Goal: Task Accomplishment & Management: Manage account settings

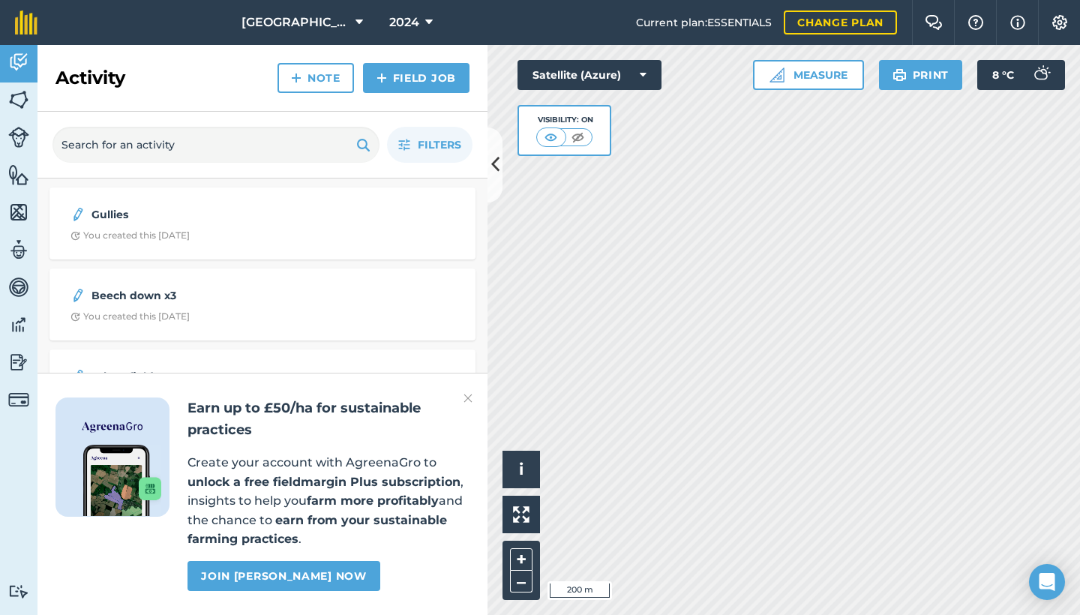
click at [413, 18] on span "2024" at bounding box center [404, 23] width 30 height 18
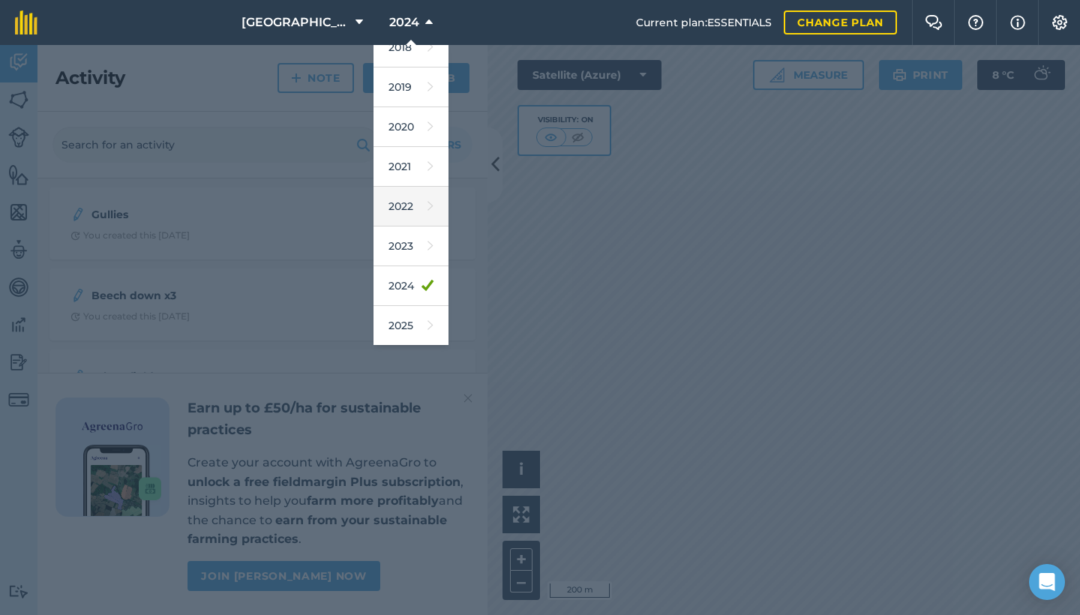
scroll to position [67, 0]
click at [403, 314] on link "2025" at bounding box center [411, 316] width 75 height 40
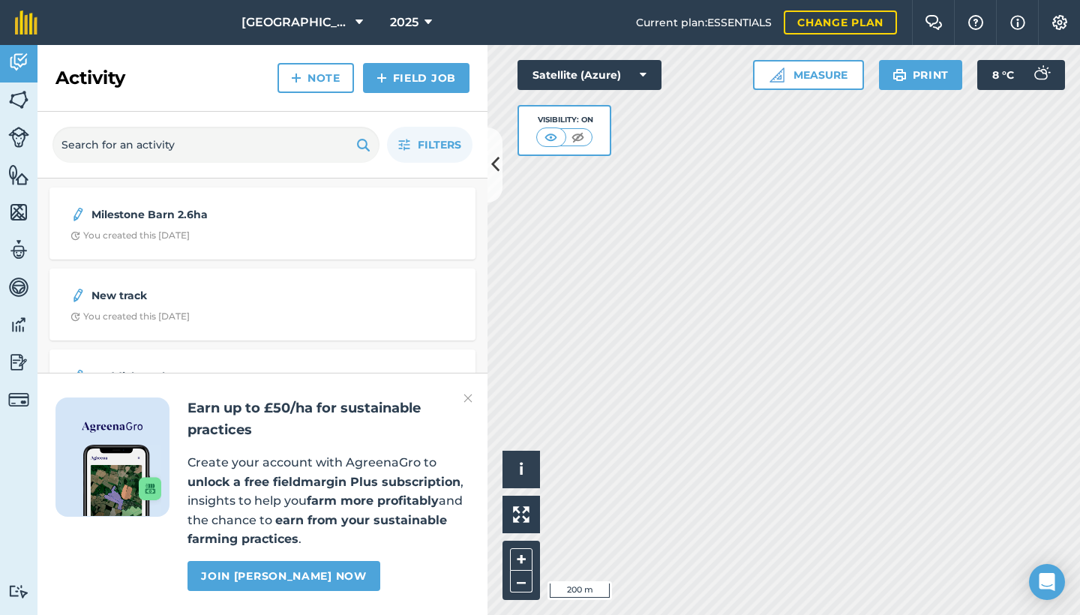
click at [325, 83] on link "Note" at bounding box center [316, 78] width 77 height 30
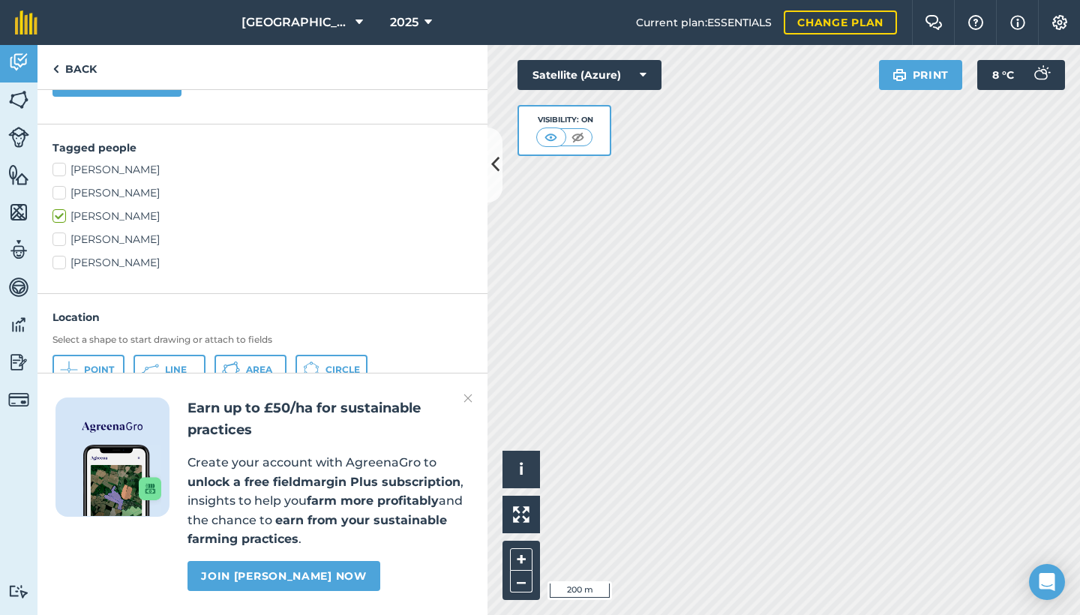
scroll to position [323, 0]
click at [171, 366] on span "Line" at bounding box center [176, 371] width 22 height 12
click at [84, 72] on link "Back" at bounding box center [75, 67] width 74 height 44
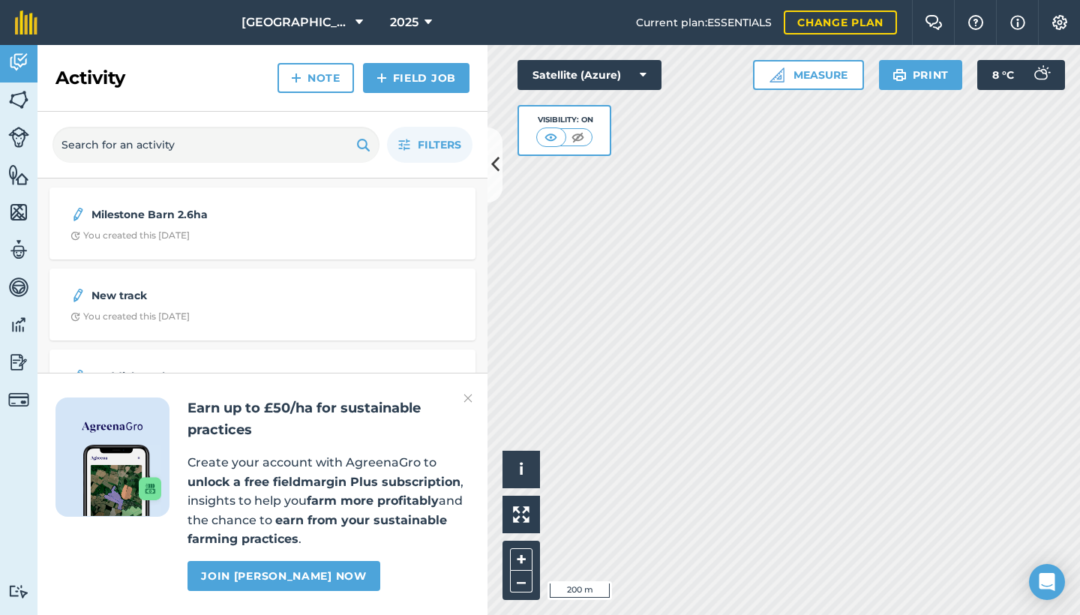
click at [264, 321] on span "You created this [DATE]" at bounding box center [263, 317] width 384 height 12
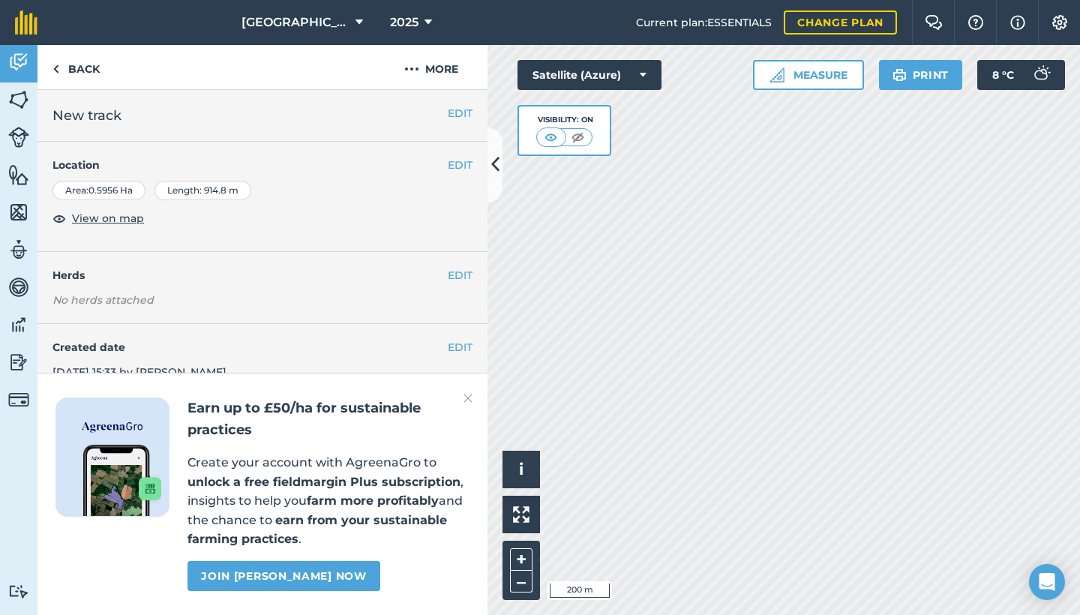
click at [417, 20] on button "2025" at bounding box center [411, 22] width 54 height 45
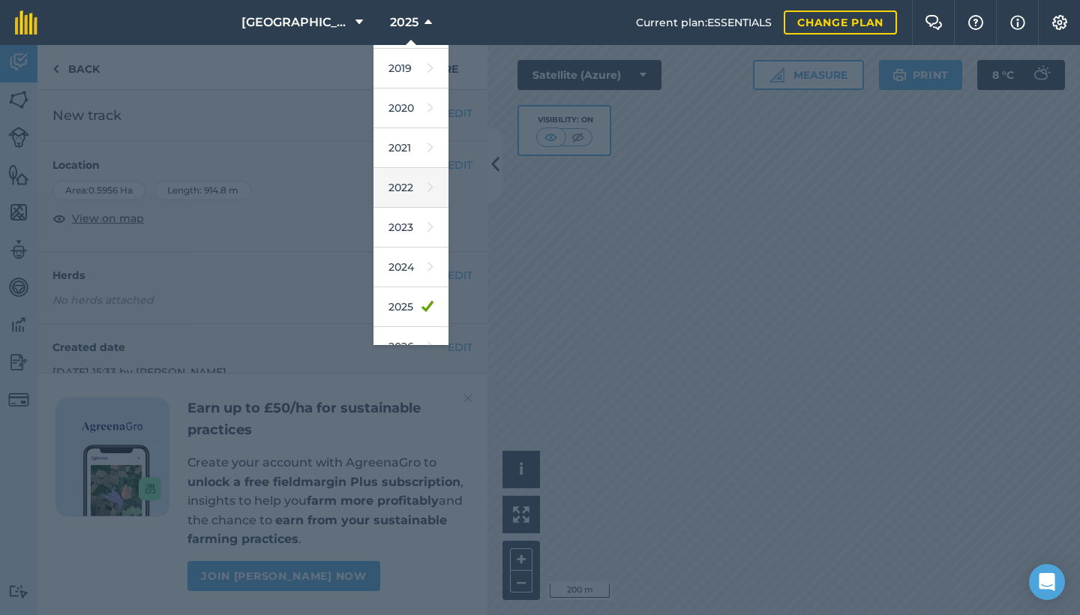
scroll to position [77, 0]
click at [400, 272] on link "2024" at bounding box center [411, 266] width 75 height 40
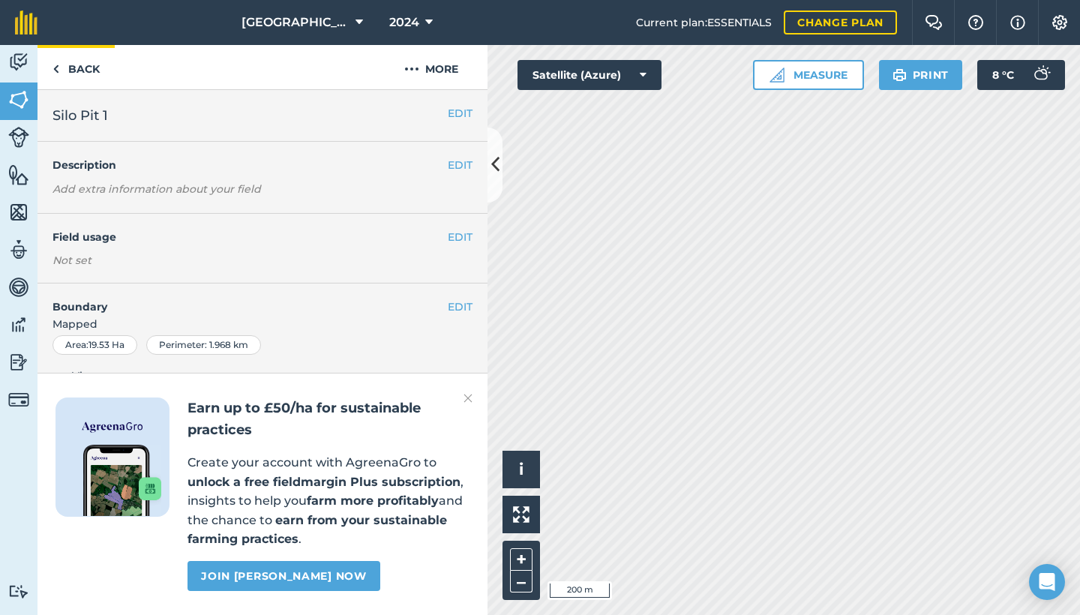
click at [71, 71] on link "Back" at bounding box center [76, 67] width 77 height 44
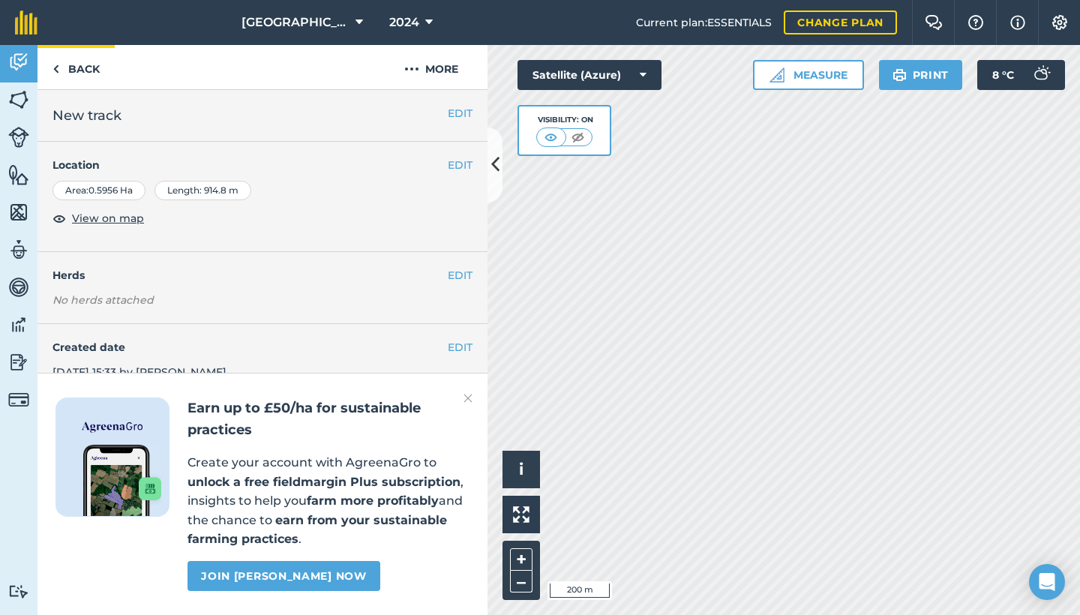
click at [71, 70] on link "Back" at bounding box center [76, 67] width 77 height 44
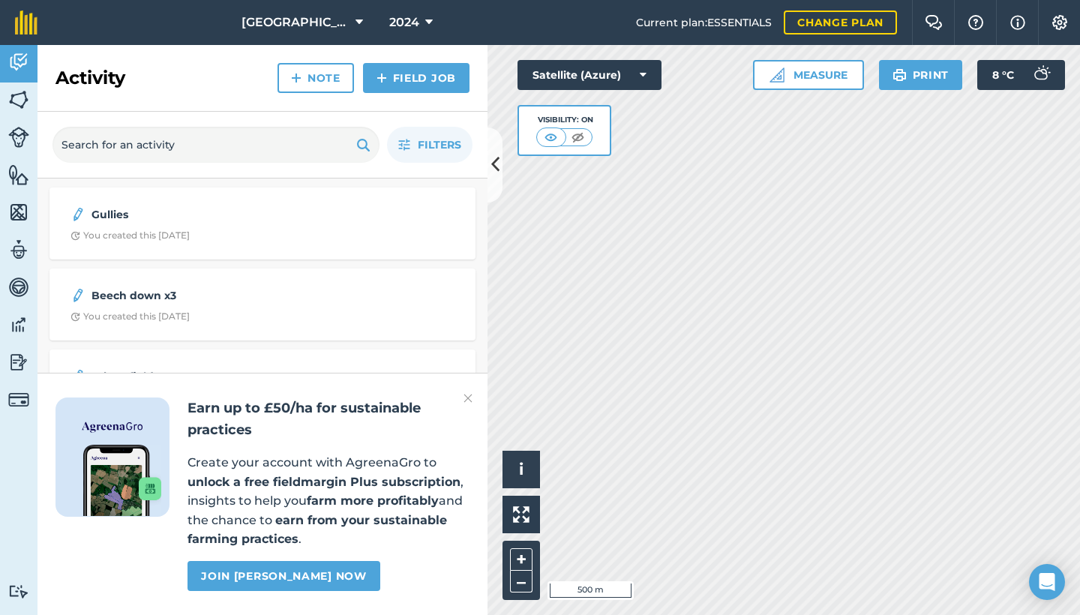
click at [520, 0] on html "Wexcombe Farm 2024 Current plan : ESSENTIALS Change plan Farm Chat Help Info Se…" at bounding box center [540, 307] width 1080 height 615
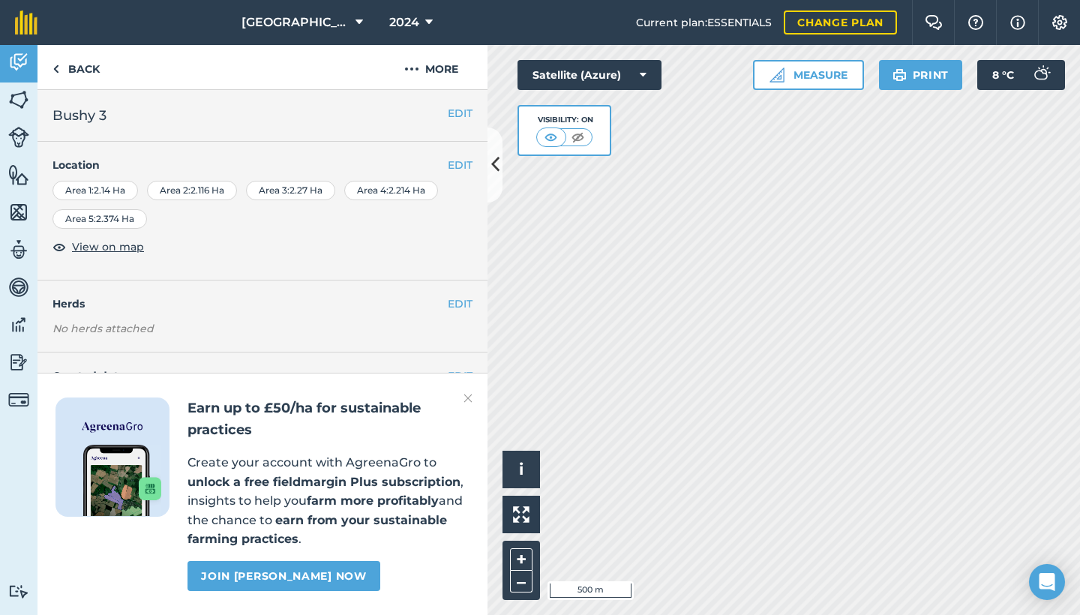
click at [122, 223] on div "Area 5 : 2.374 Ha" at bounding box center [100, 219] width 95 height 20
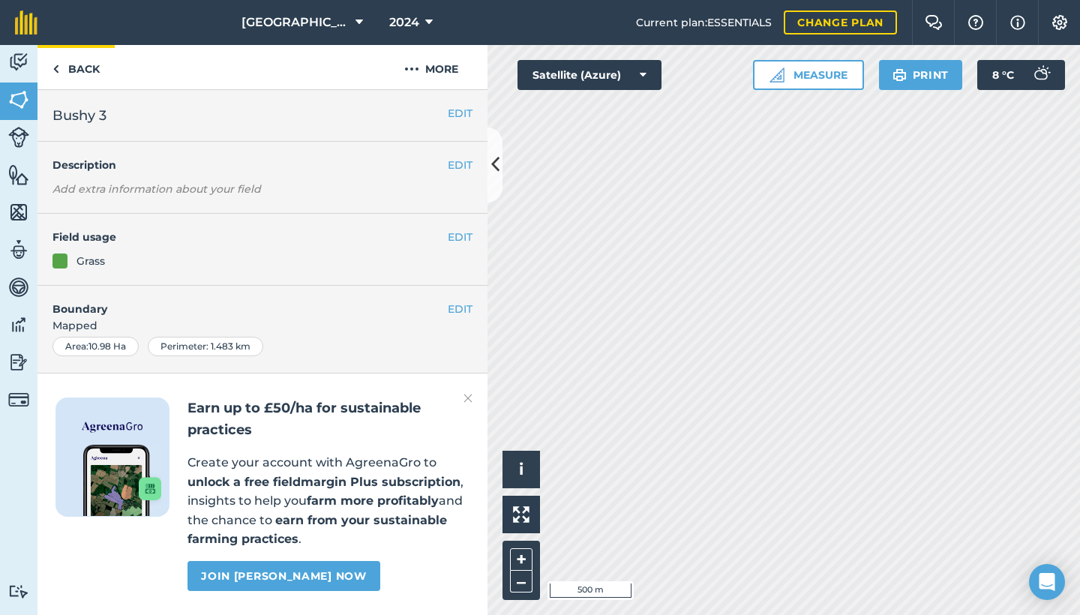
click at [81, 65] on link "Back" at bounding box center [76, 67] width 77 height 44
click at [71, 73] on link "Back" at bounding box center [76, 67] width 77 height 44
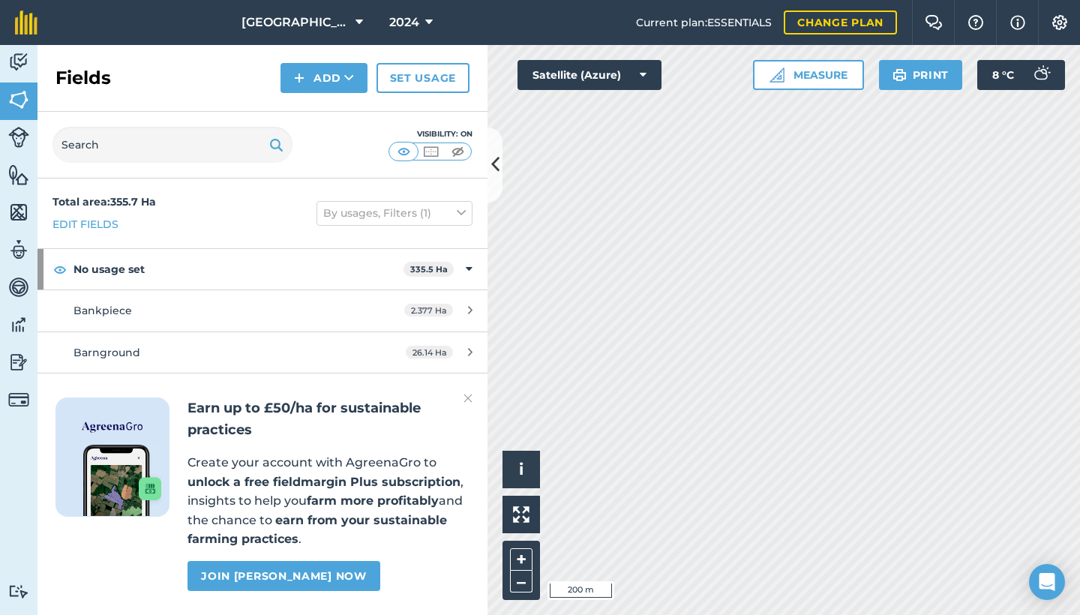
click at [23, 62] on img at bounding box center [18, 62] width 21 height 23
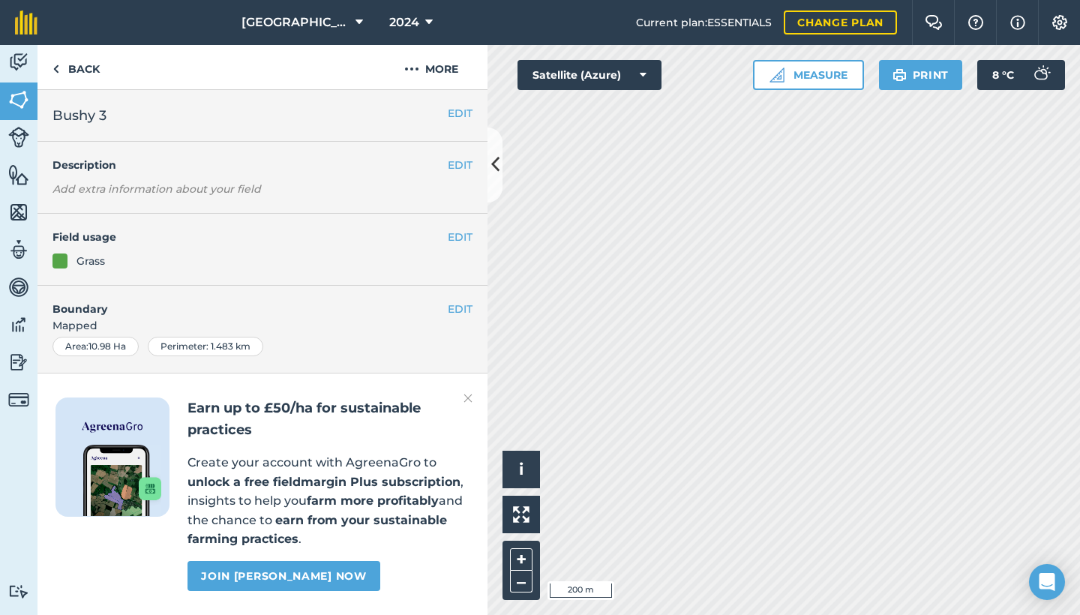
click at [19, 65] on img at bounding box center [18, 62] width 21 height 23
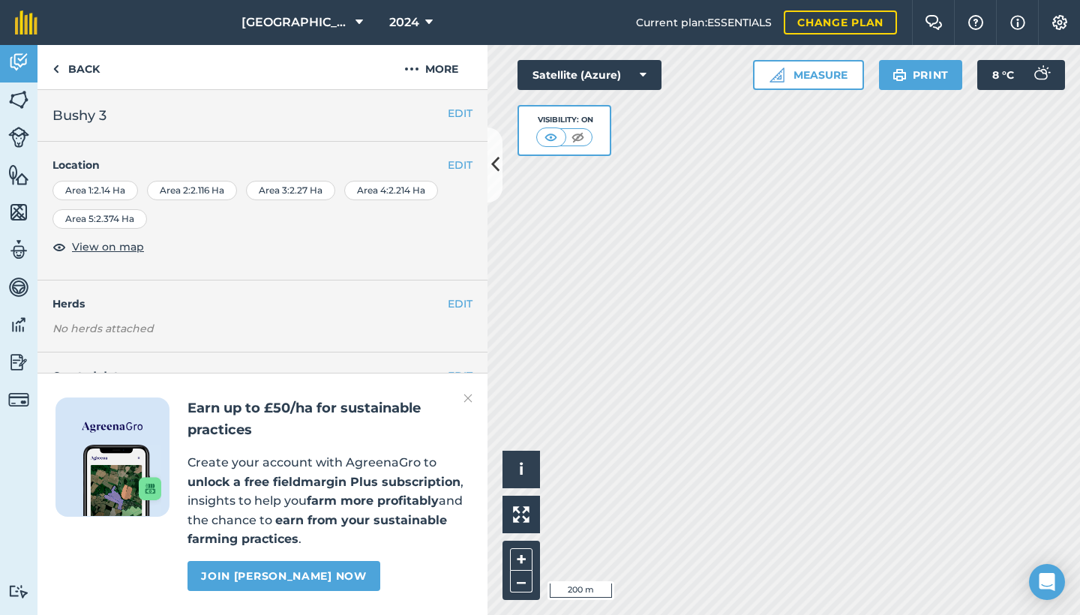
click at [107, 250] on span "View on map" at bounding box center [108, 247] width 72 height 17
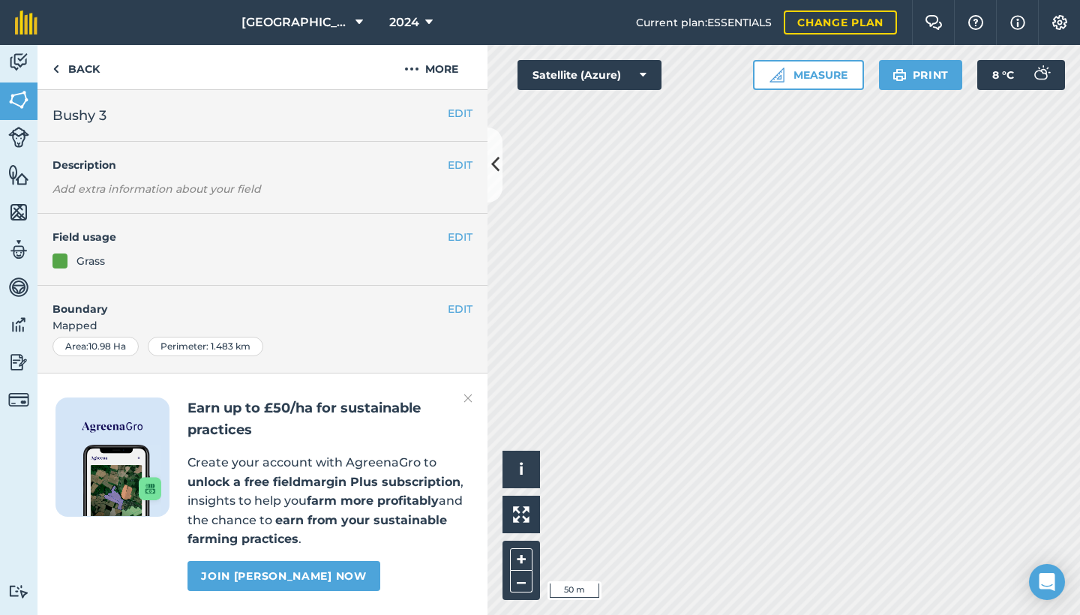
click at [19, 66] on img at bounding box center [18, 62] width 21 height 23
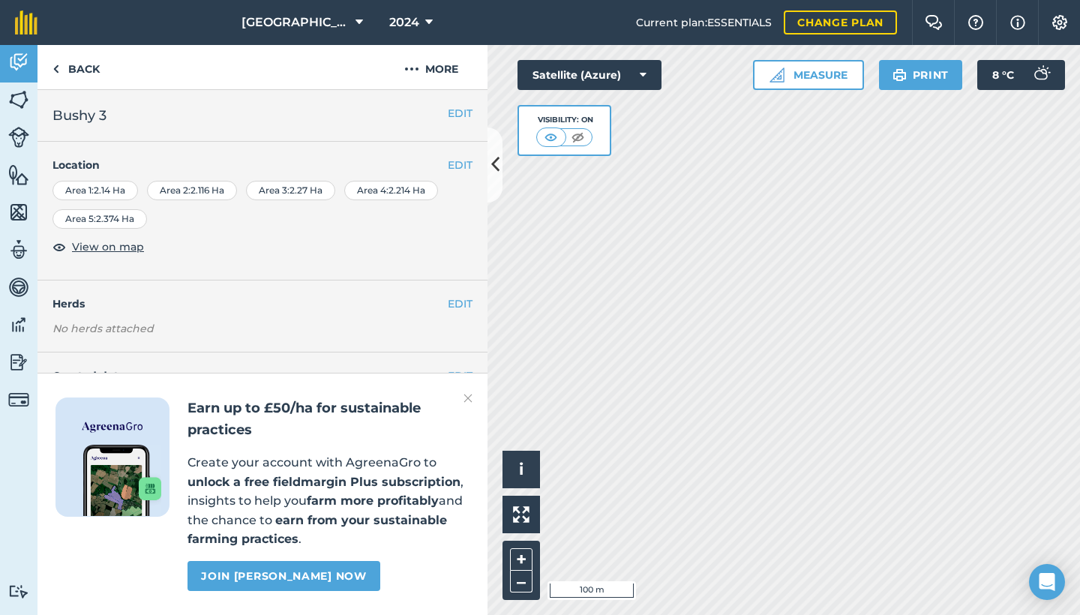
click at [459, 165] on button "EDIT" at bounding box center [460, 165] width 25 height 17
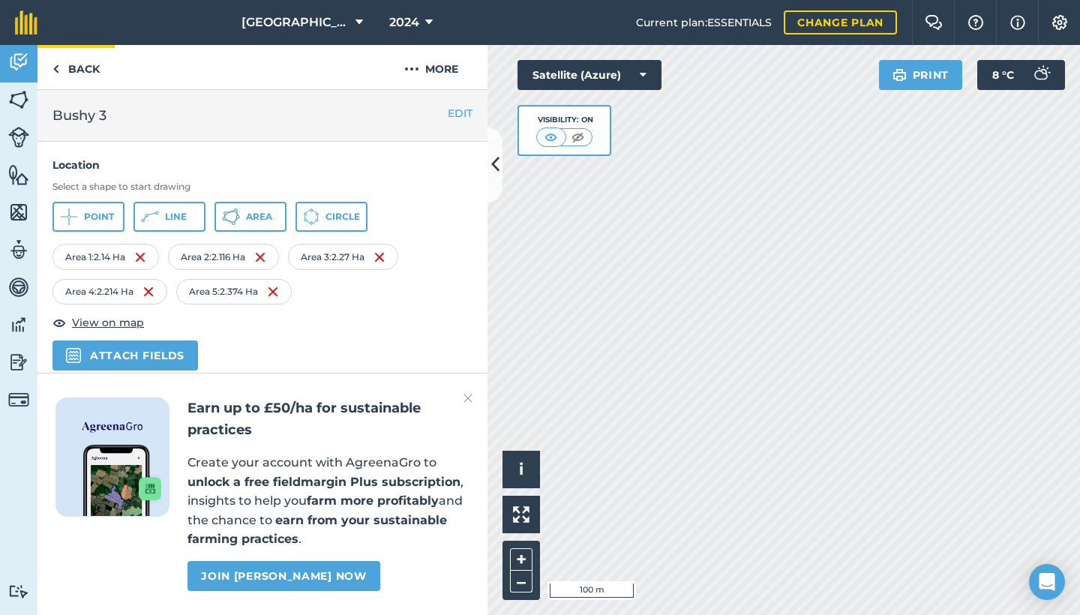
click at [74, 70] on link "Back" at bounding box center [76, 67] width 77 height 44
